Goal: Transaction & Acquisition: Purchase product/service

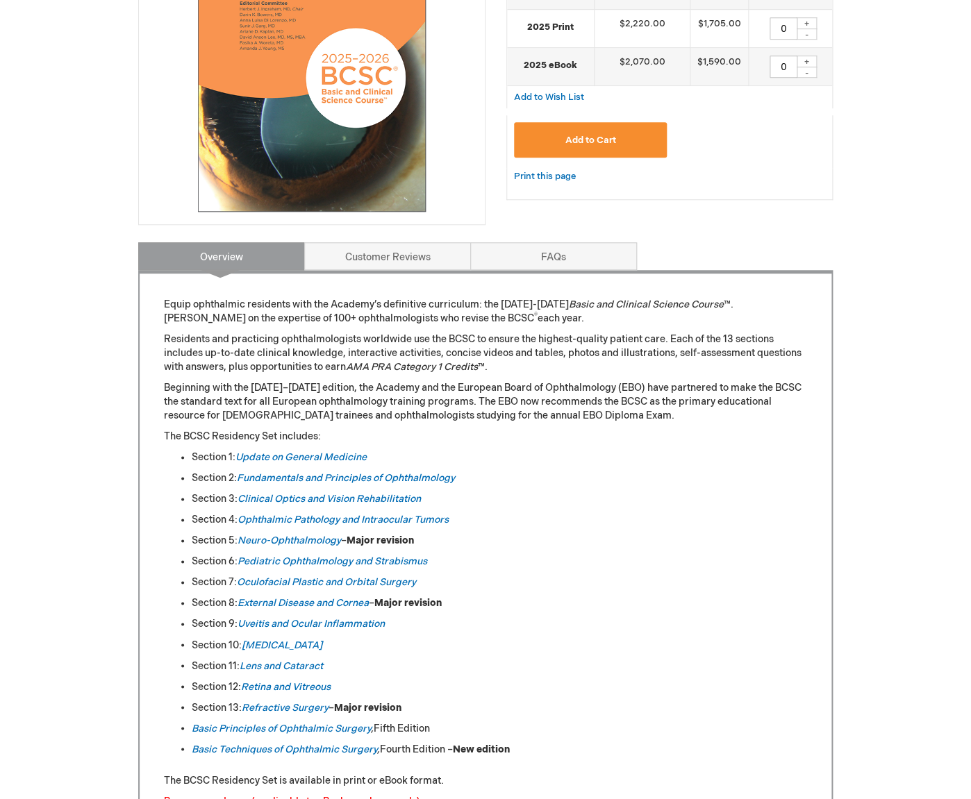
scroll to position [133, 0]
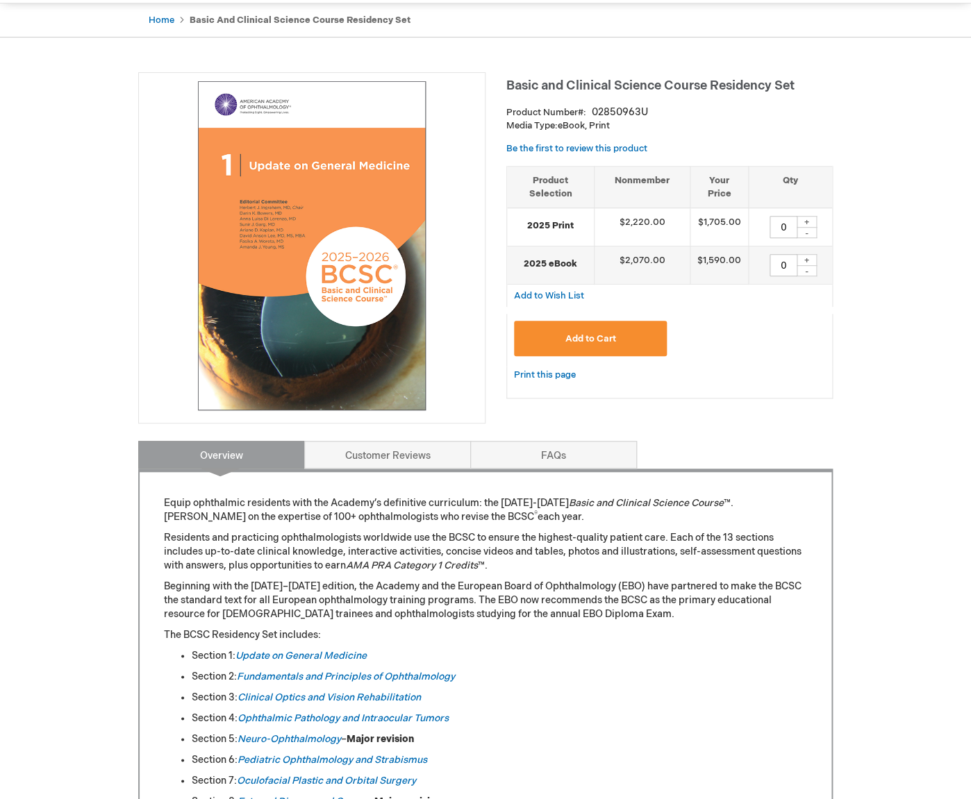
click at [810, 223] on div "+" at bounding box center [806, 222] width 21 height 12
click at [809, 224] on div "+" at bounding box center [806, 222] width 21 height 12
click at [808, 234] on div "-" at bounding box center [806, 232] width 21 height 11
type input "0"
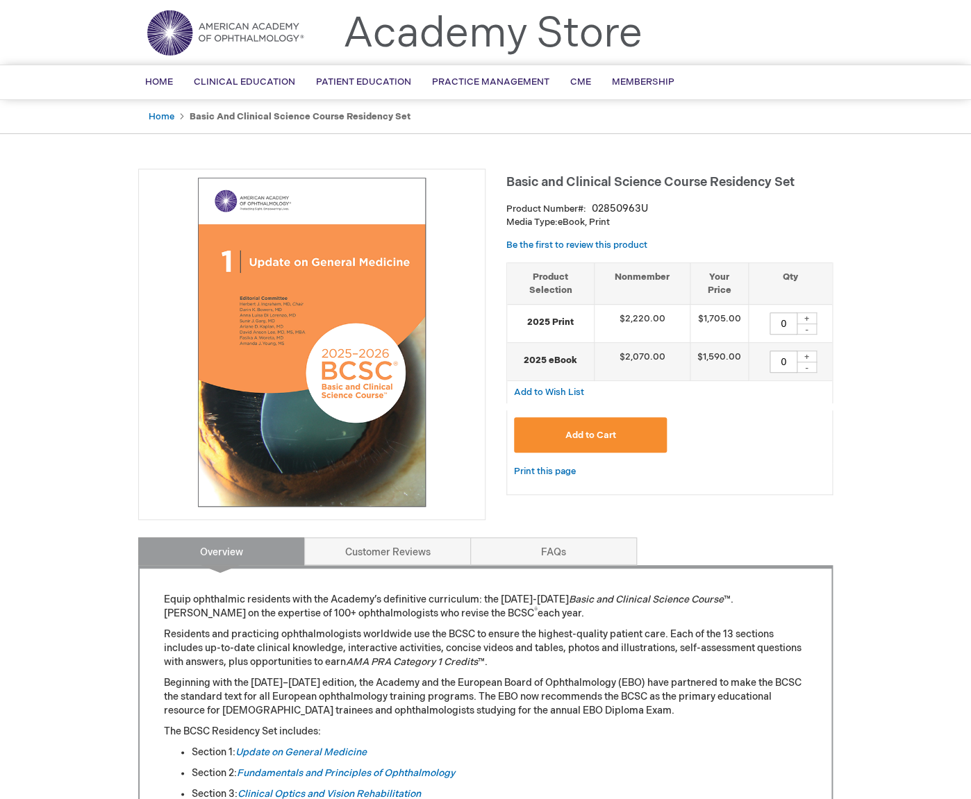
scroll to position [0, 0]
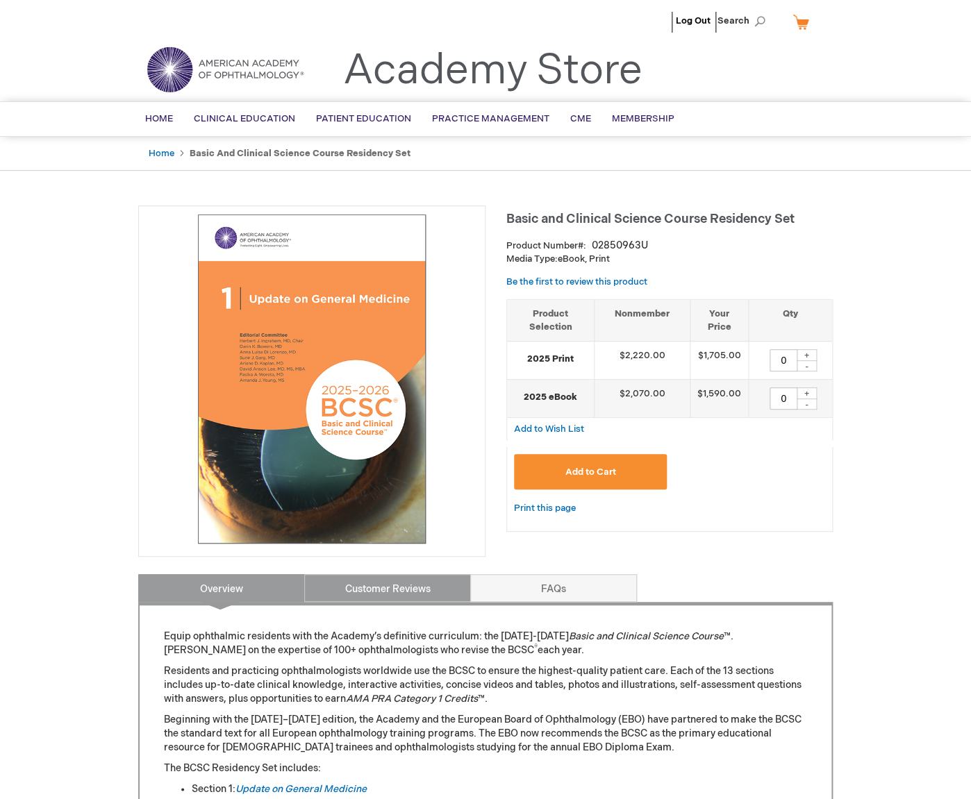
click at [378, 590] on link "Customer Reviews" at bounding box center [387, 588] width 167 height 28
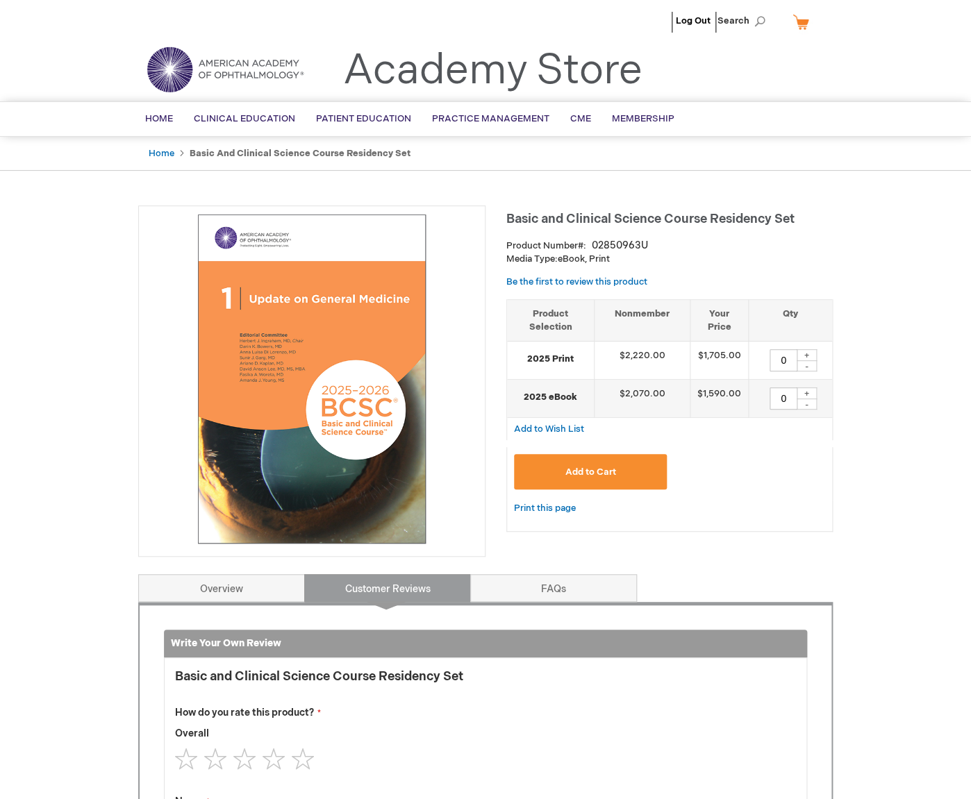
scroll to position [574, 0]
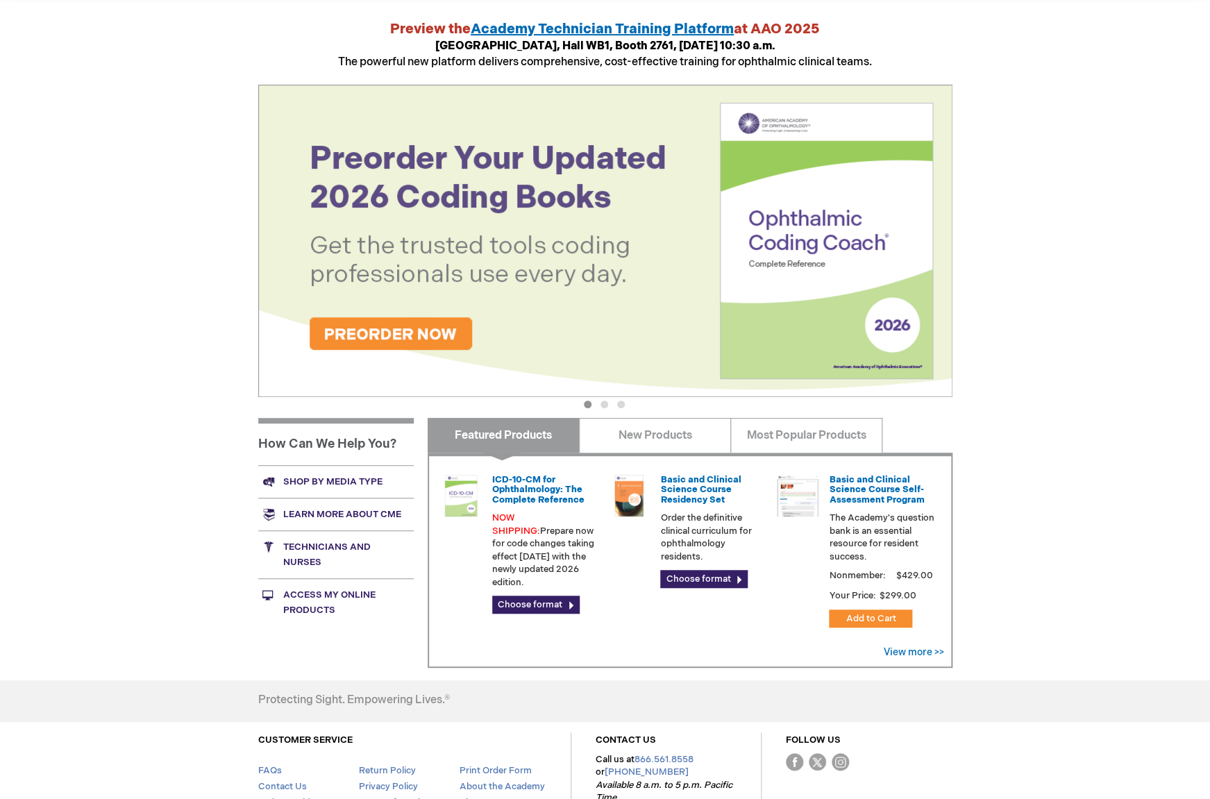
scroll to position [244, 0]
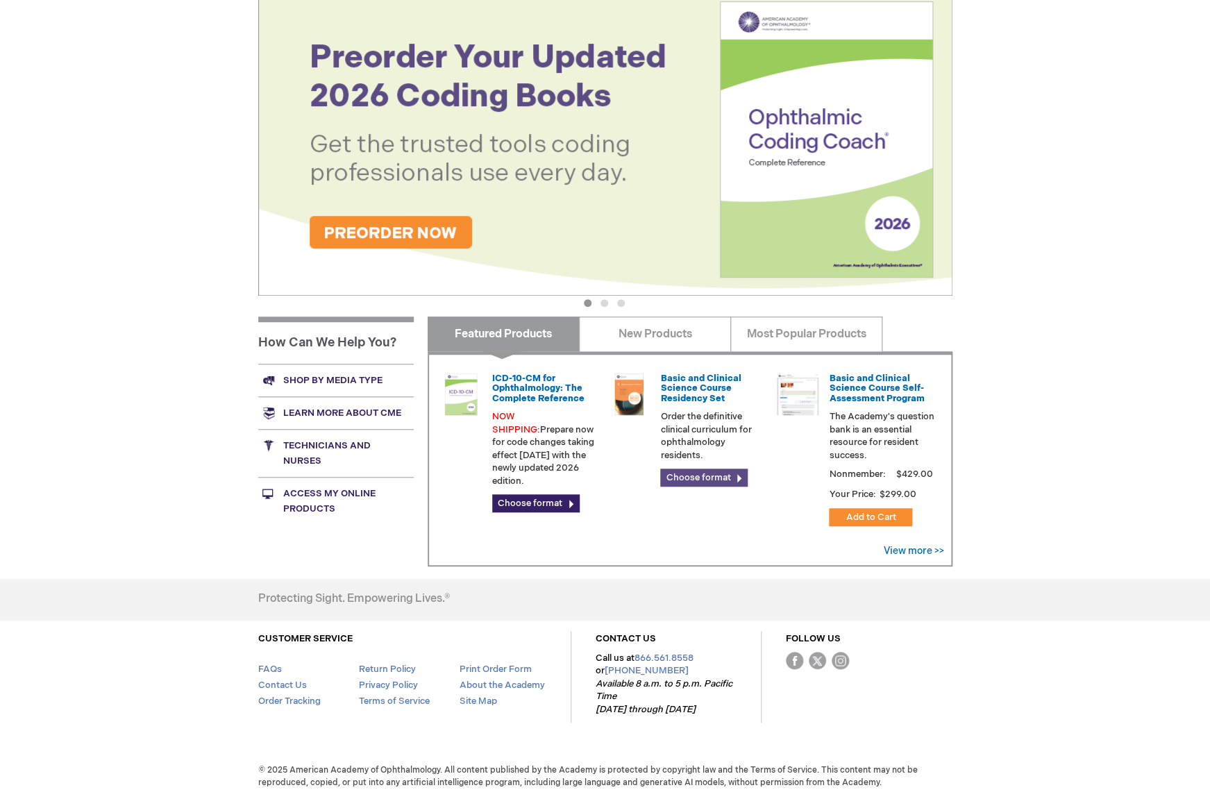
click at [713, 476] on link "Choose format" at bounding box center [704, 478] width 88 height 18
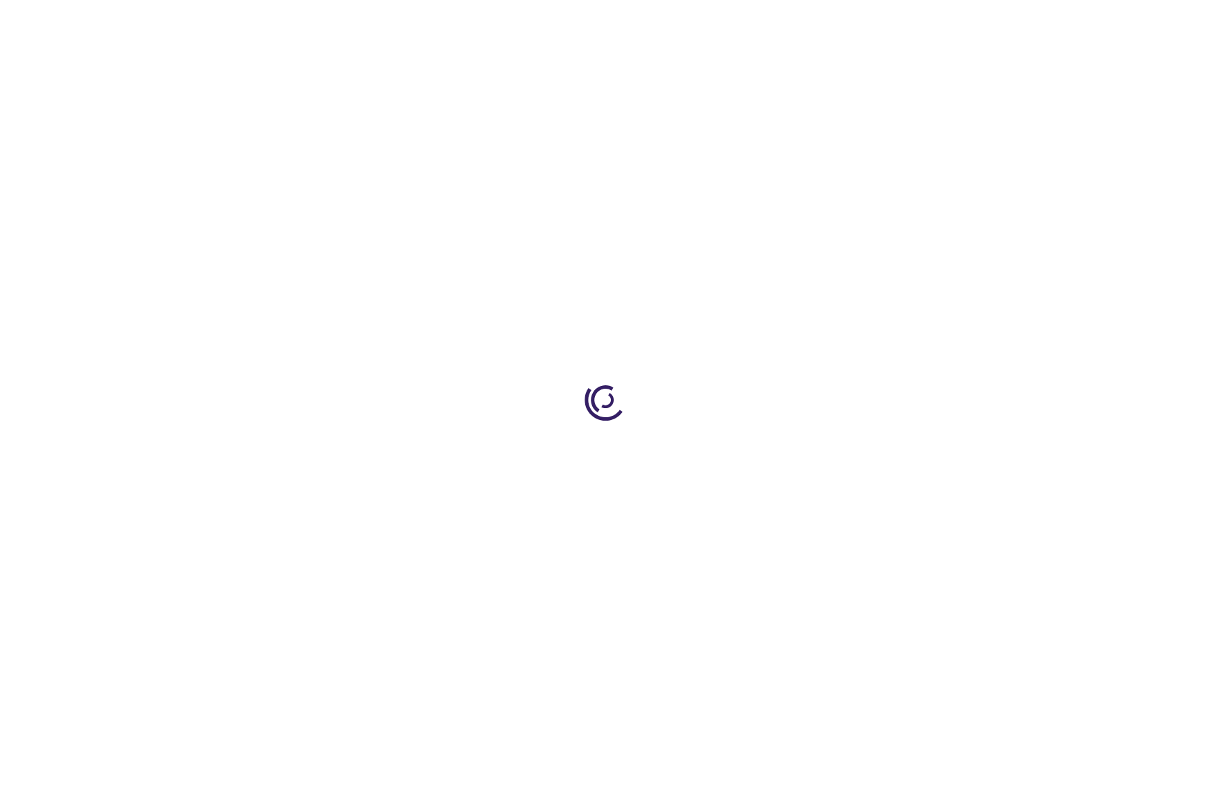
type input "0"
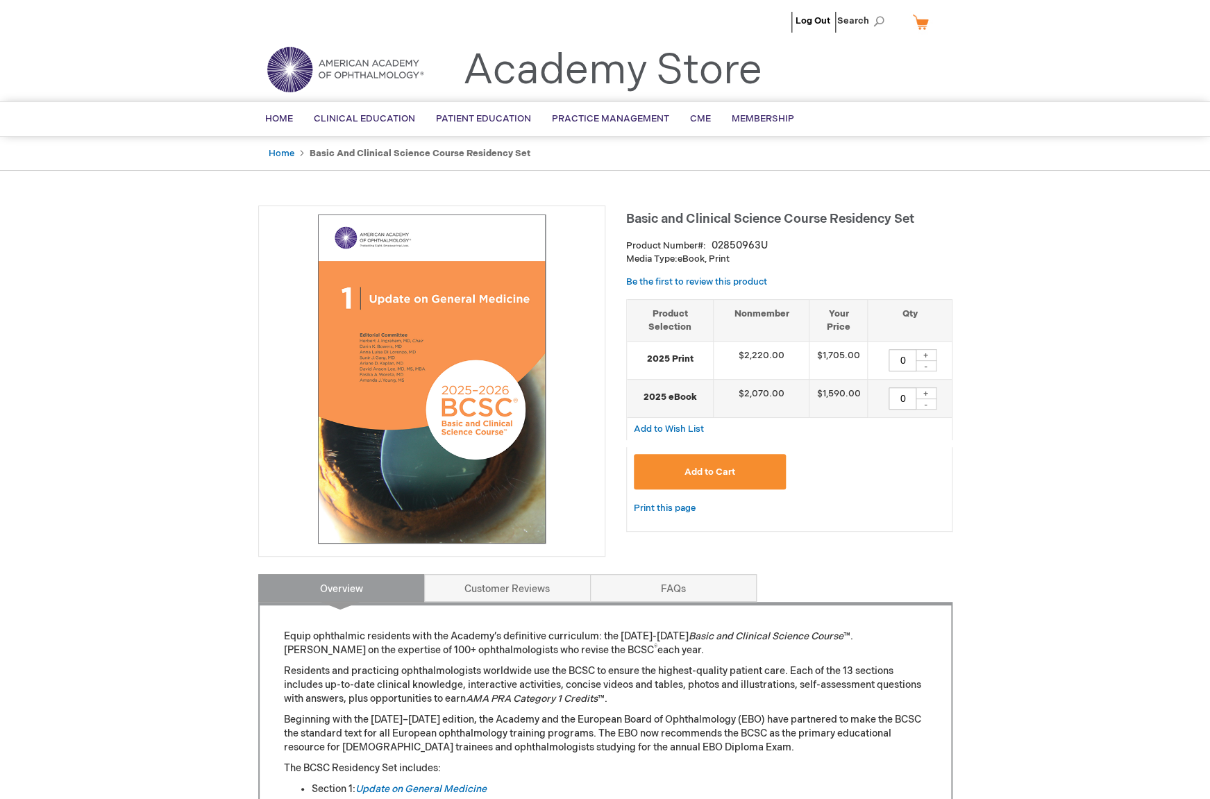
click at [929, 356] on div "+" at bounding box center [926, 355] width 21 height 12
type input "1"
click at [465, 367] on img at bounding box center [432, 379] width 332 height 332
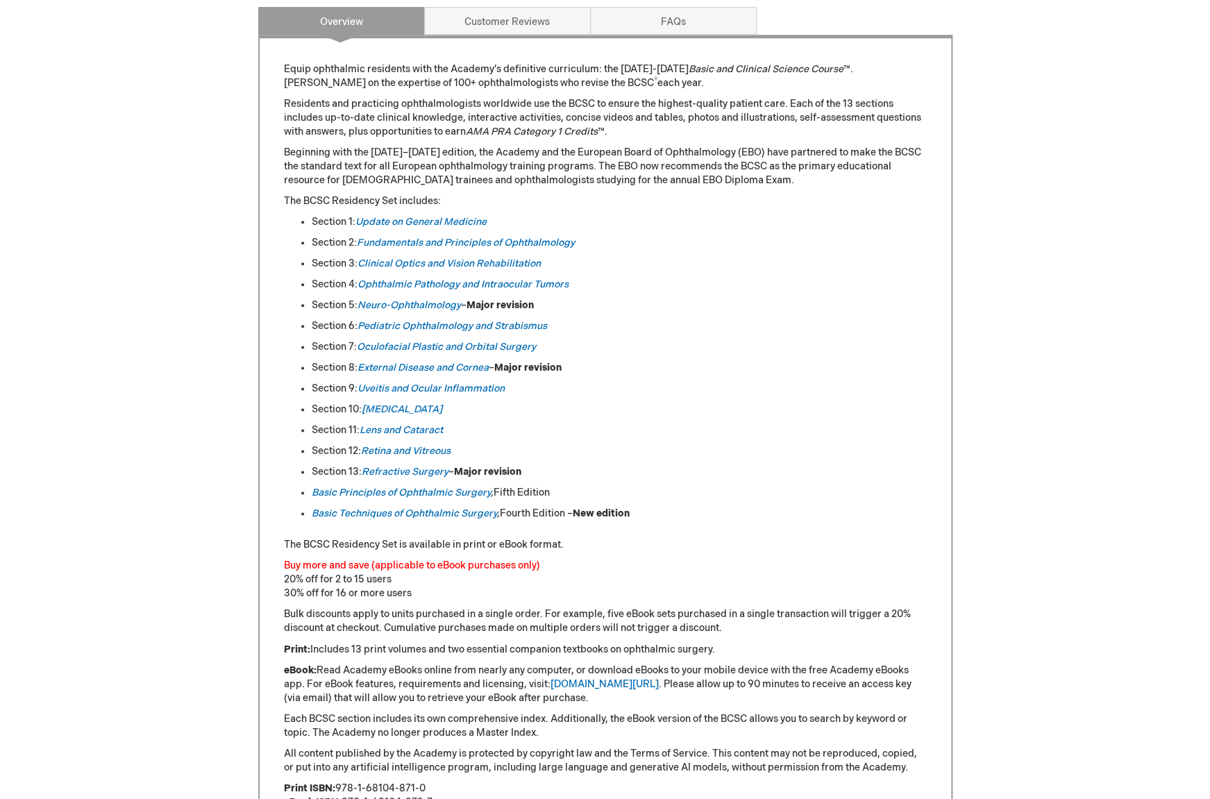
scroll to position [576, 0]
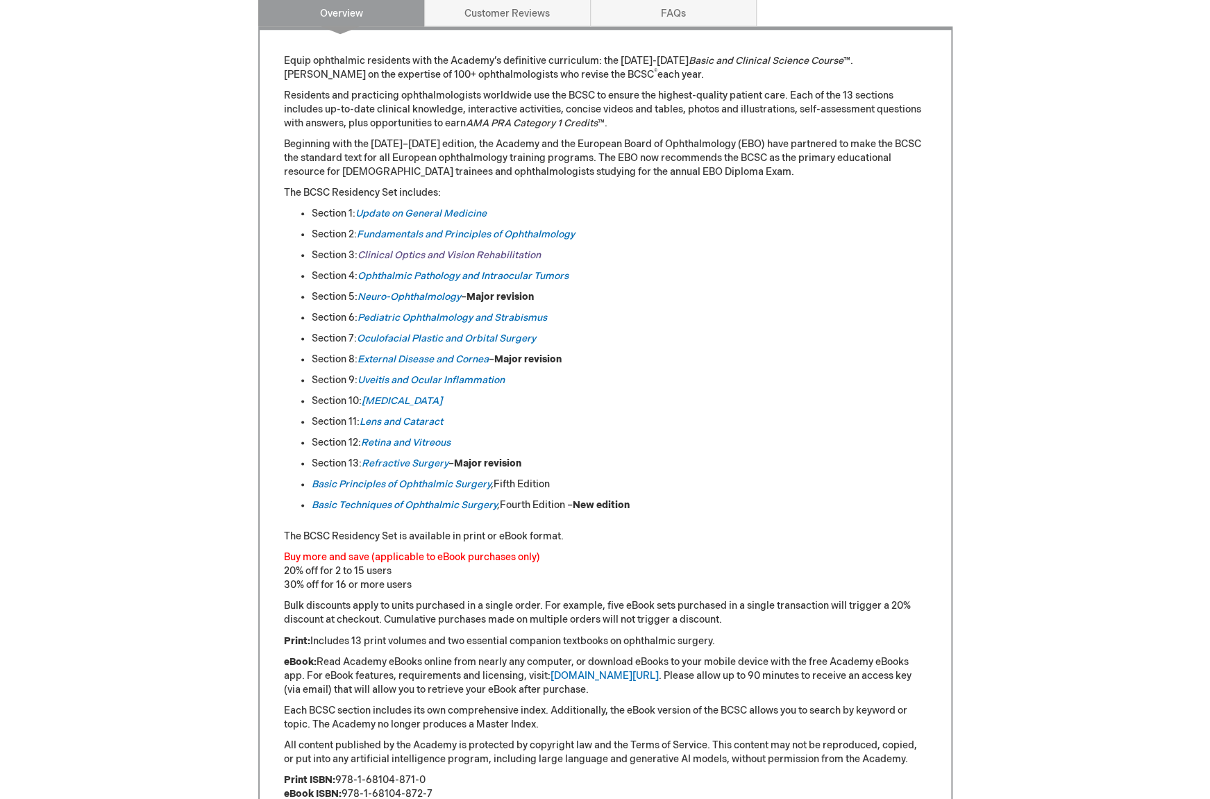
click at [397, 257] on link "Clinical Optics and Vision Rehabilitation" at bounding box center [449, 255] width 183 height 12
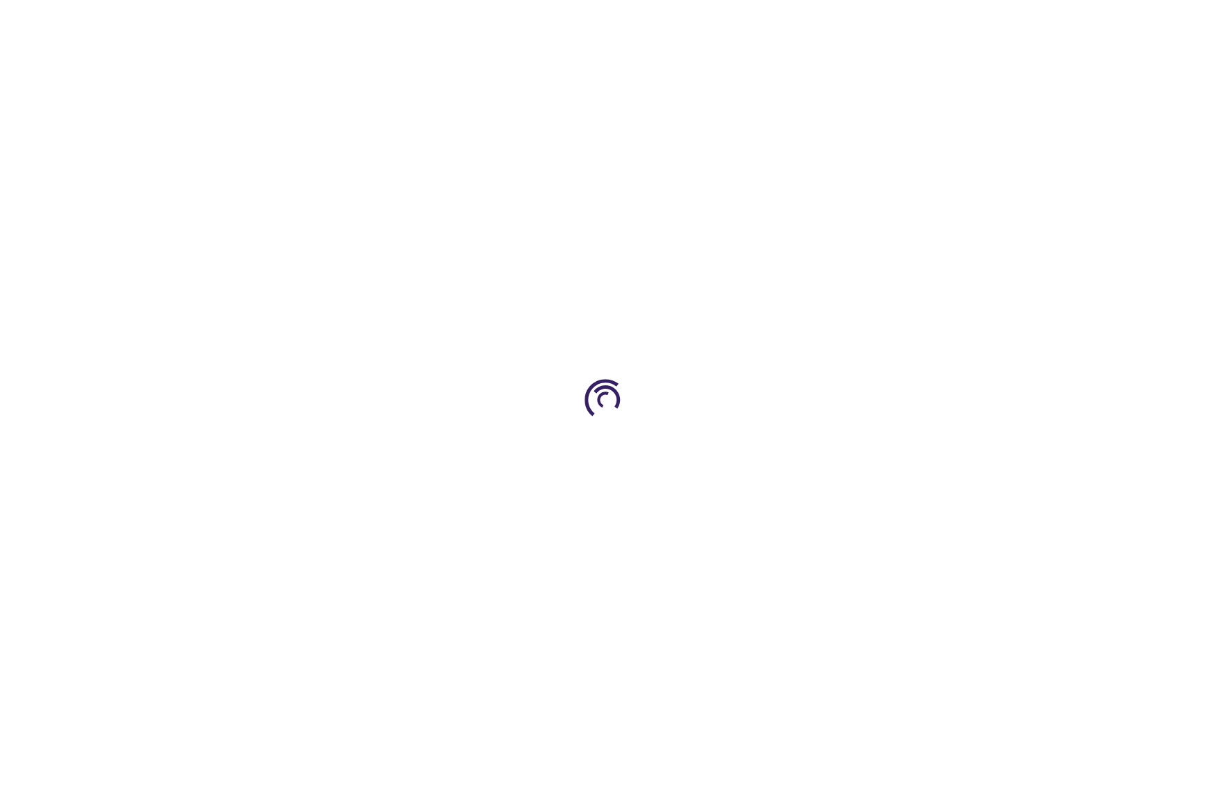
type input "0"
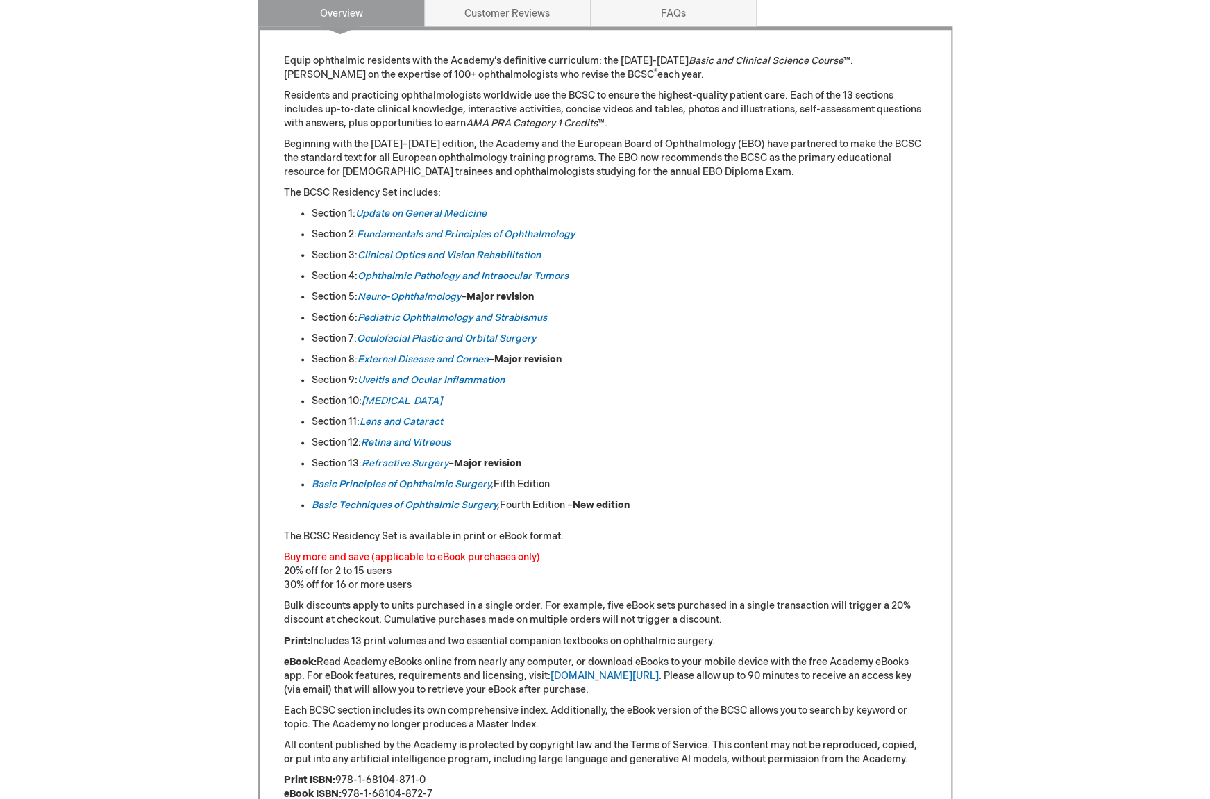
scroll to position [608, 0]
